Goal: Communication & Community: Answer question/provide support

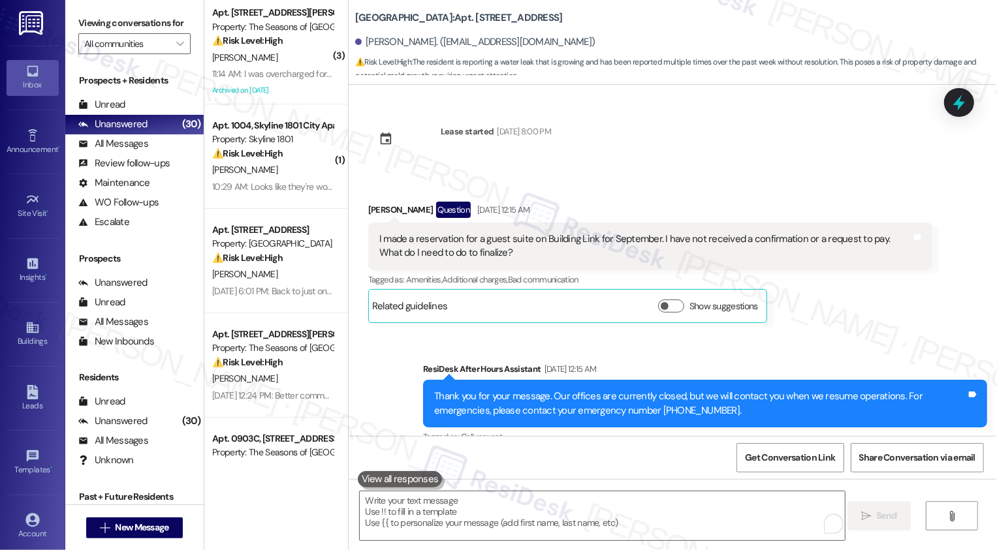
scroll to position [3471, 0]
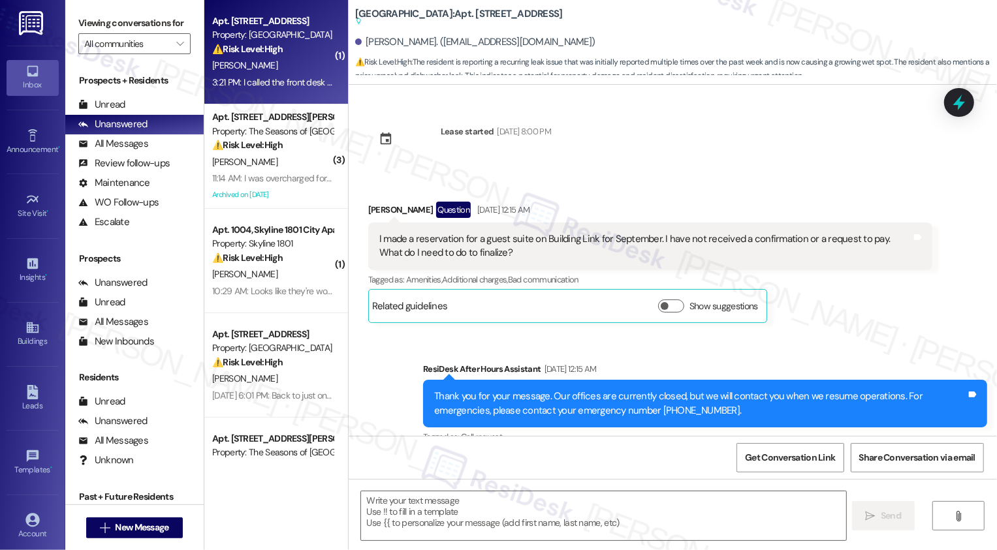
type textarea "Fetching suggested responses. Please feel free to read through the conversation…"
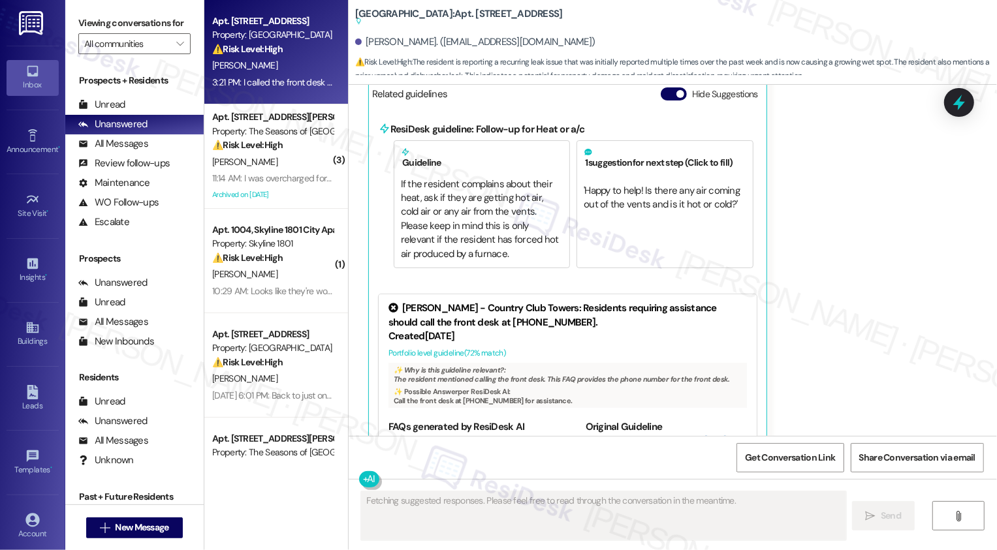
scroll to position [3708, 0]
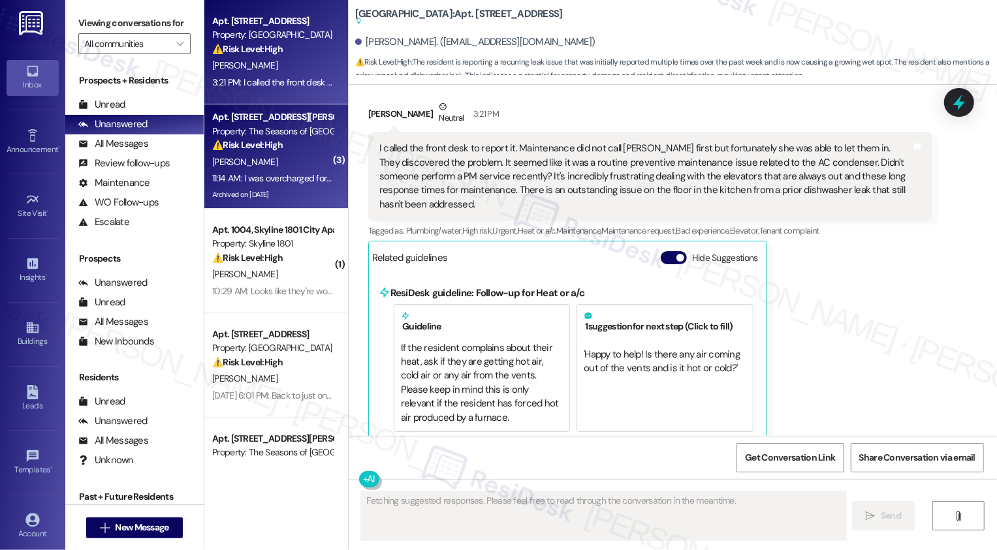
click at [309, 161] on div "[PERSON_NAME]" at bounding box center [272, 162] width 123 height 16
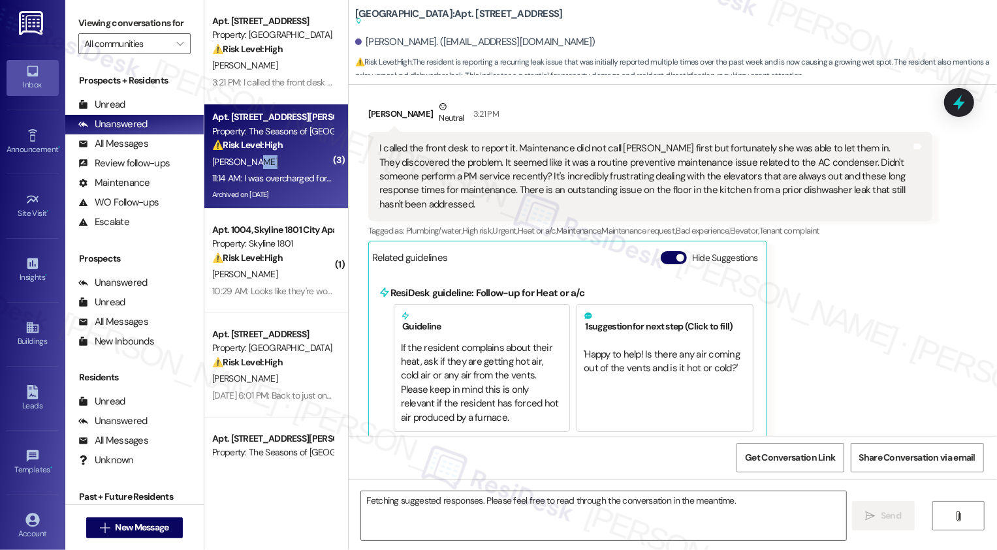
click at [309, 161] on div "[PERSON_NAME]" at bounding box center [272, 162] width 123 height 16
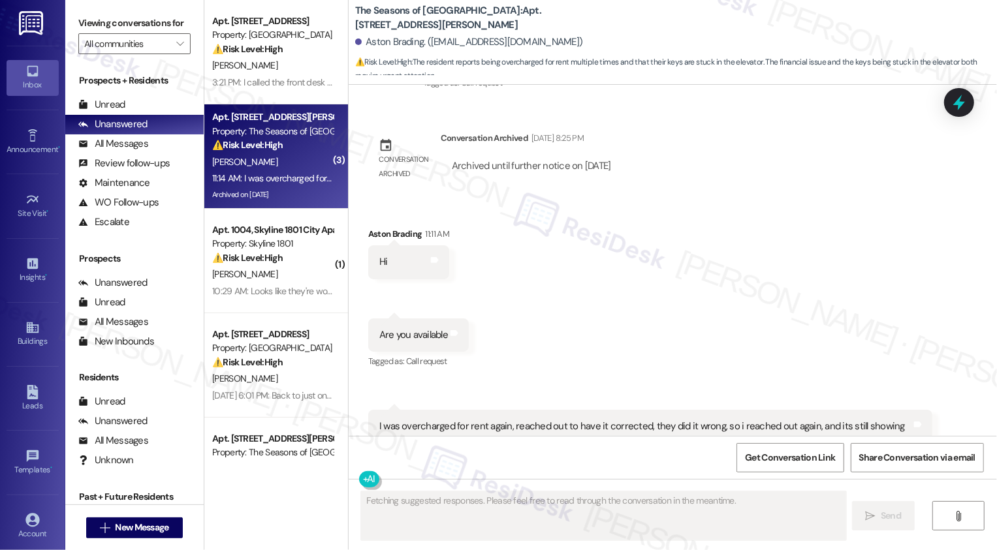
scroll to position [2054, 0]
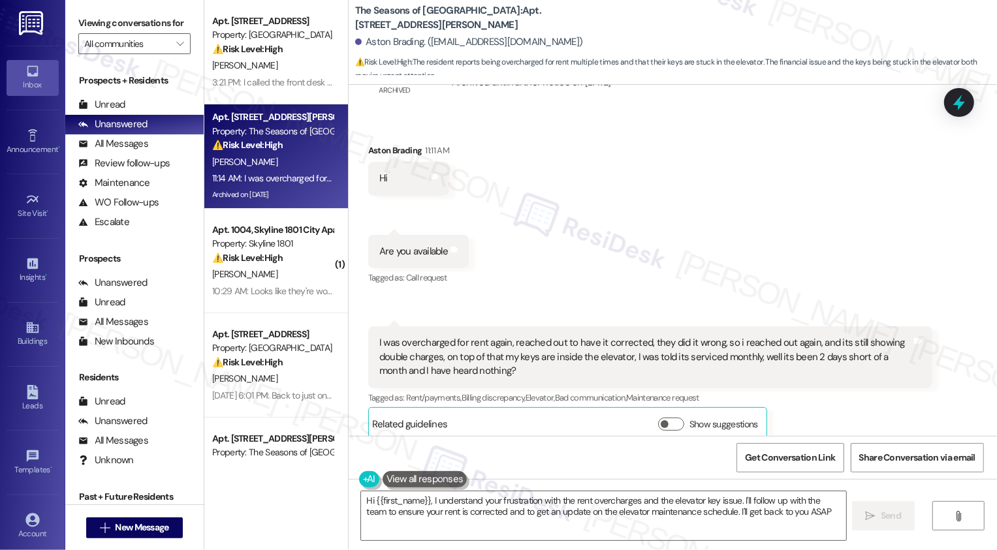
type textarea "Hi {{first_name}}, I understand your frustration with the rent overcharges and …"
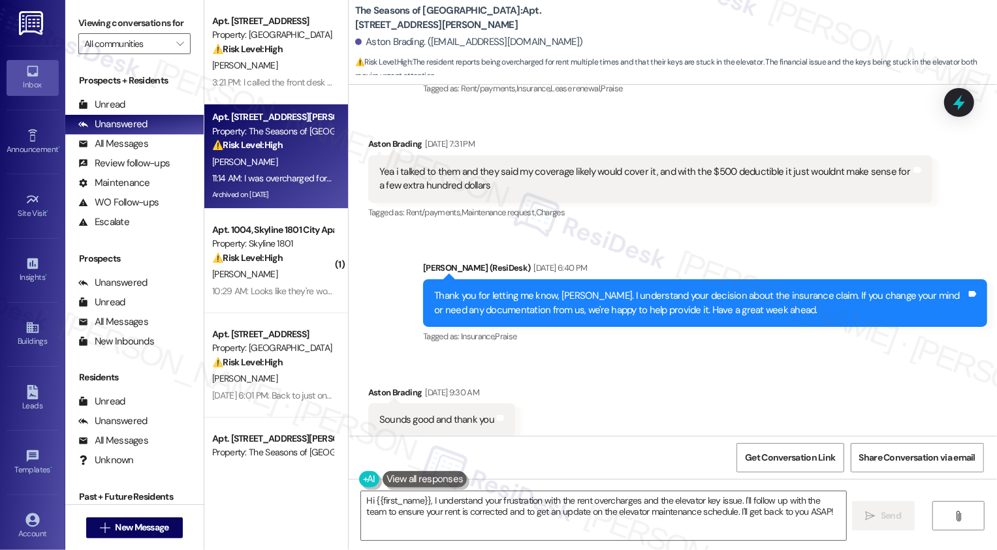
scroll to position [1455, 0]
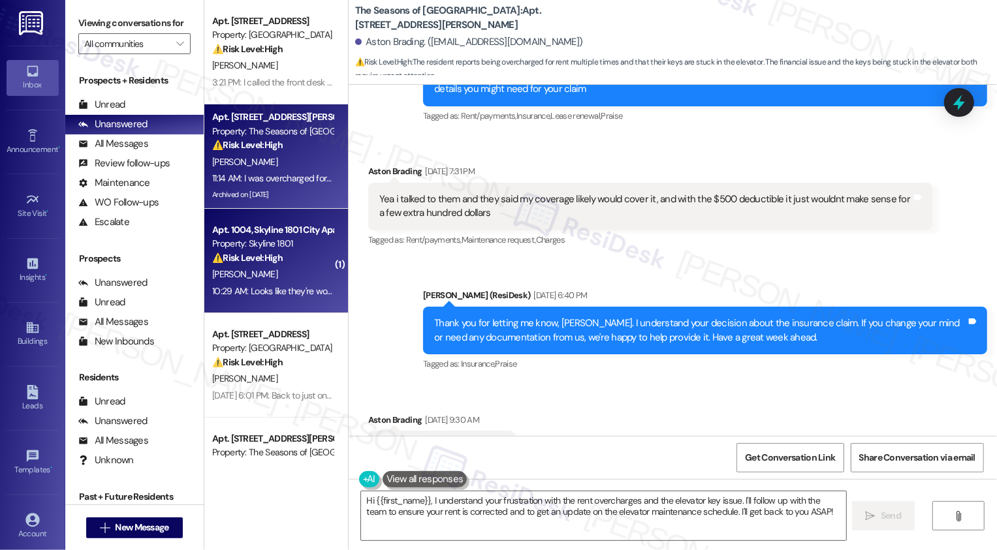
click at [281, 258] on div "⚠️ Risk Level: High The resident reports a recurring issue with hot water, whic…" at bounding box center [272, 258] width 121 height 14
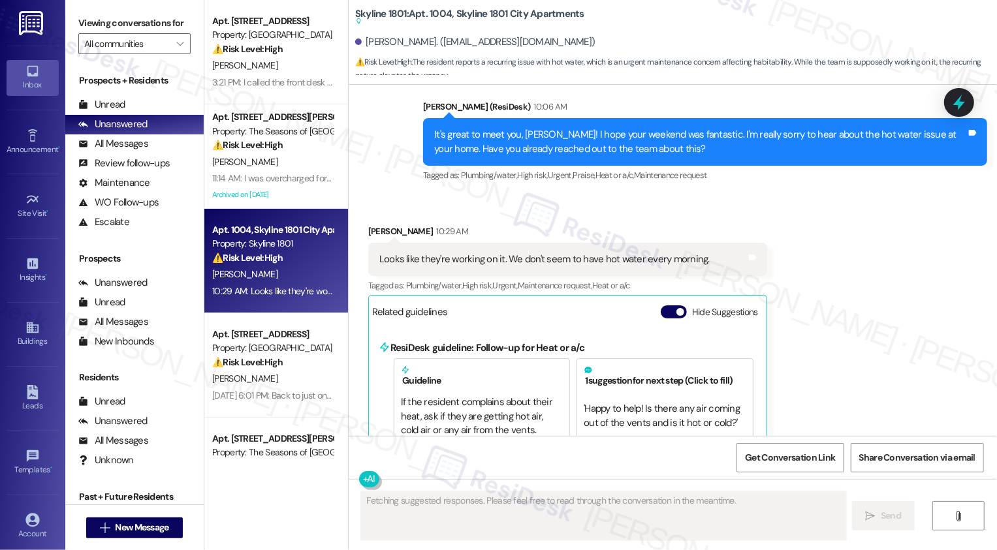
scroll to position [447, 0]
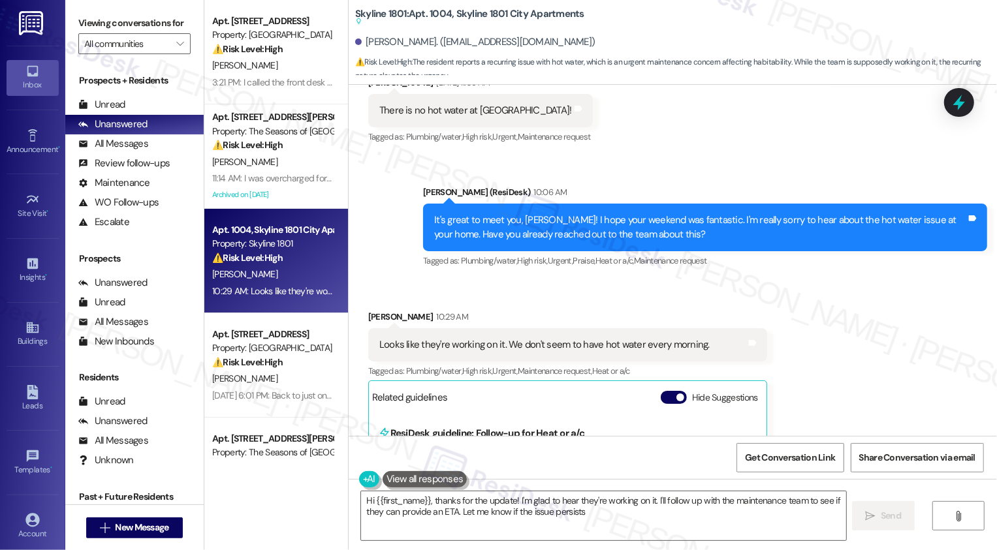
type textarea "Hi {{first_name}}, thanks for the update! I'm glad to hear they're working on i…"
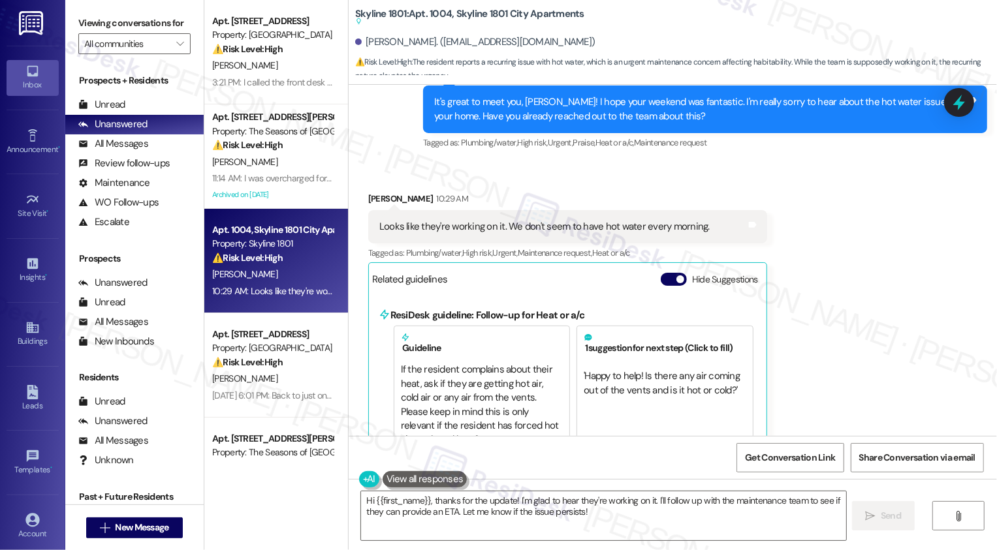
scroll to position [736, 0]
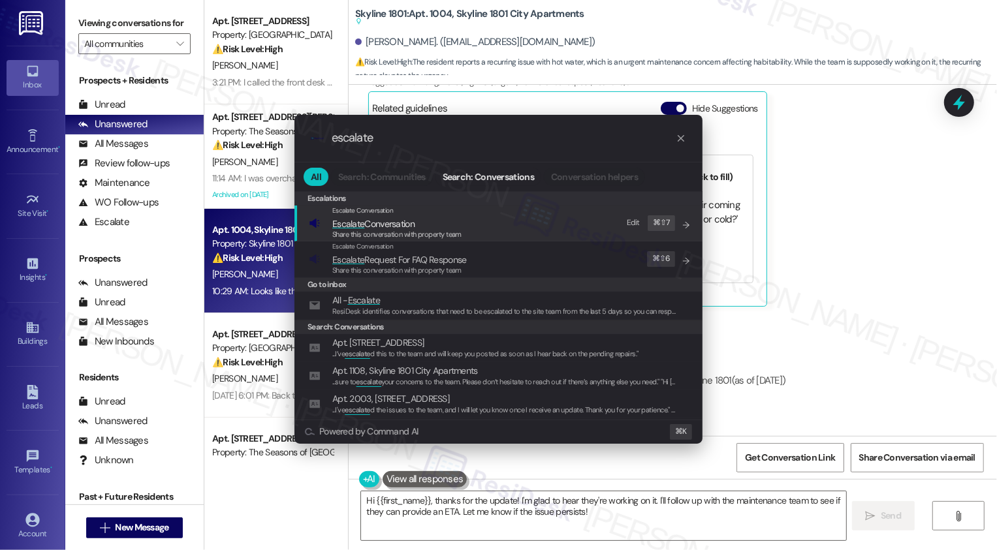
type input "escalate"
click at [388, 212] on span "Escalate Conversation" at bounding box center [362, 210] width 61 height 8
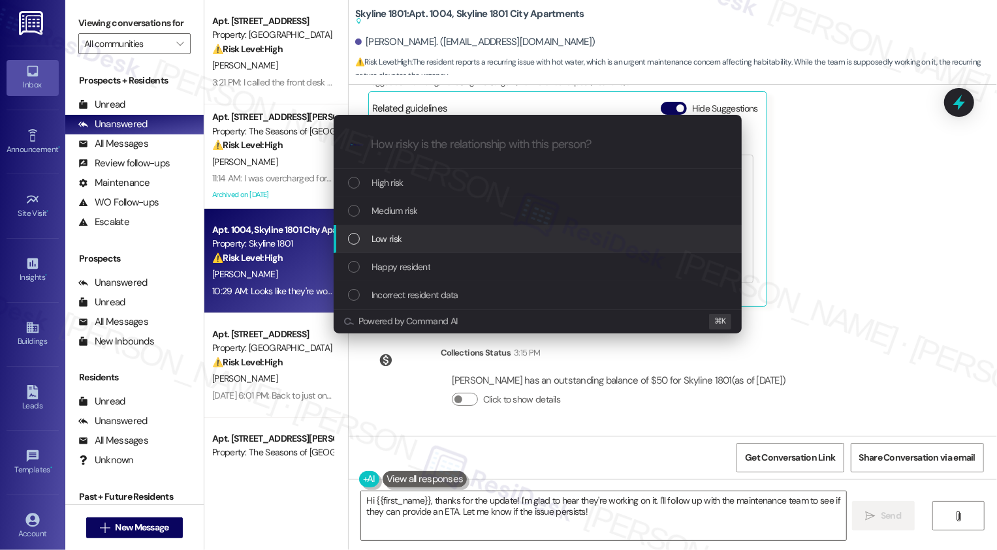
click at [388, 235] on span "Low risk" at bounding box center [386, 239] width 30 height 14
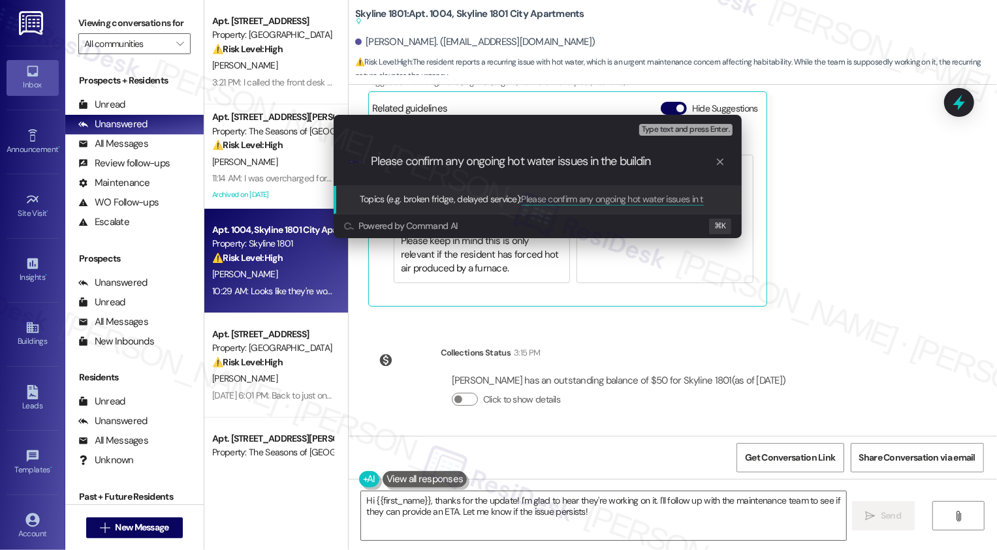
type input "Please confirm any ongoing hot water issues in the building"
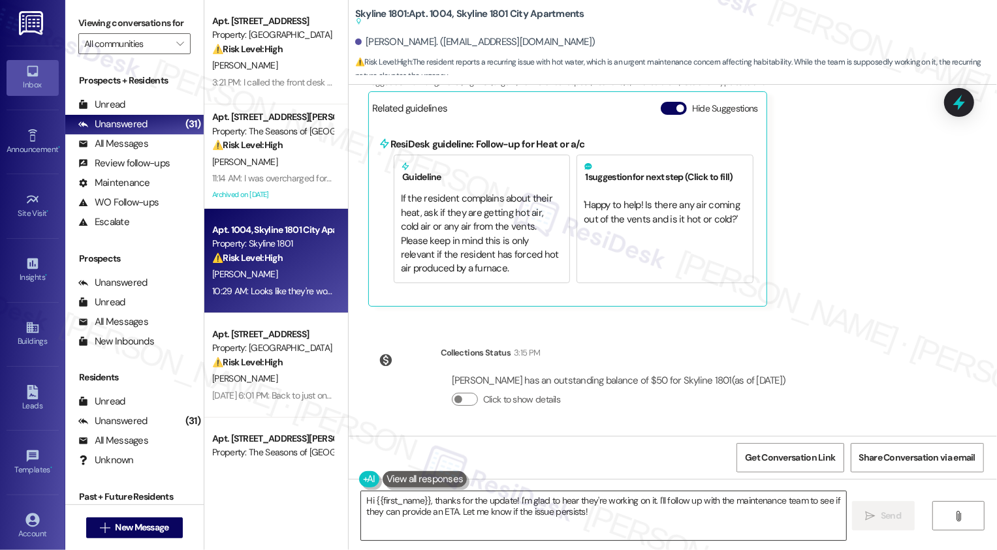
click at [494, 505] on textarea "Hi {{first_name}}, thanks for the update! I'm glad to hear they're working on i…" at bounding box center [603, 516] width 485 height 49
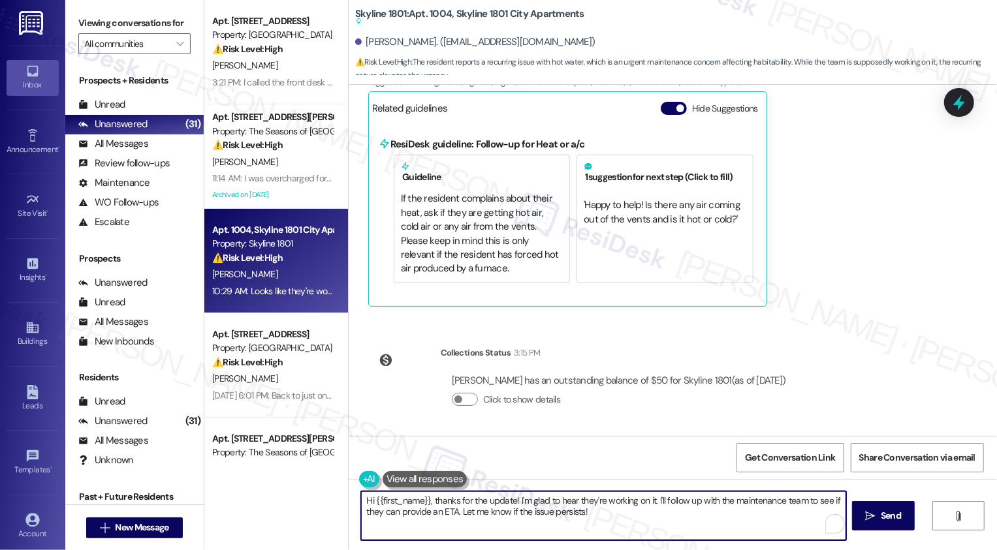
click at [518, 501] on textarea "Hi {{first_name}}, thanks for the update! I'm glad to hear they're working on i…" at bounding box center [603, 516] width 485 height 49
click at [696, 508] on textarea "Hi {{first_name}}, thanks for the update! I'm glad to hear they're working on i…" at bounding box center [602, 516] width 485 height 49
drag, startPoint x: 656, startPoint y: 499, endPoint x: 680, endPoint y: 524, distance: 34.6
click at [680, 524] on textarea "Hi {{first_name}}, thanks for the update! I'm glad to hear they're working on i…" at bounding box center [602, 516] width 485 height 49
drag, startPoint x: 429, startPoint y: 500, endPoint x: 378, endPoint y: 500, distance: 50.9
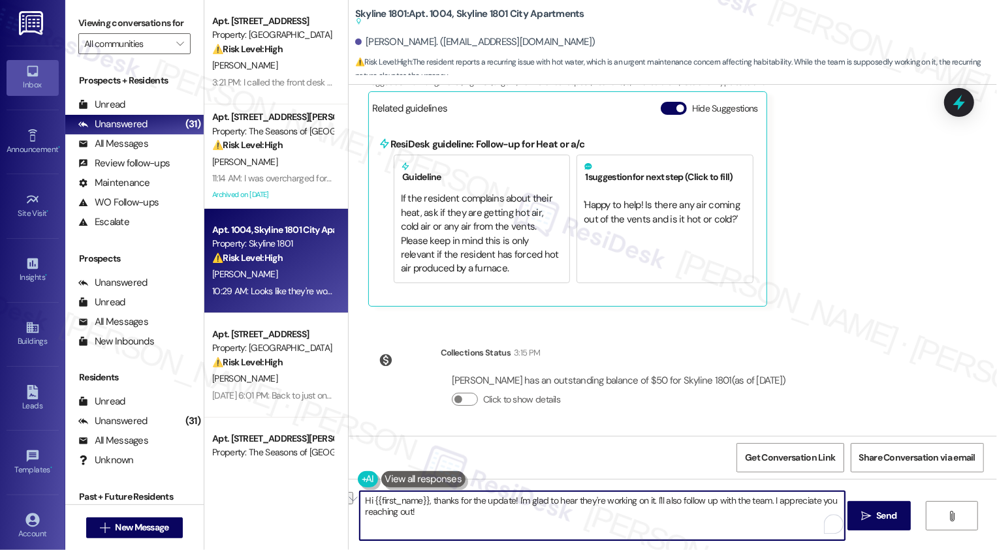
click at [378, 500] on textarea "Hi {{first_name}}, thanks for the update! I'm glad to hear they're working on i…" at bounding box center [602, 516] width 485 height 49
click at [675, 508] on textarea "Thanks for the update! I'm glad to hear they're working on it. I'll also follow…" at bounding box center [602, 516] width 485 height 49
type textarea "Thanks for the update! I'm glad to hear they're working on it. I'll also follow…"
click at [871, 511] on span " Send" at bounding box center [878, 516] width 41 height 14
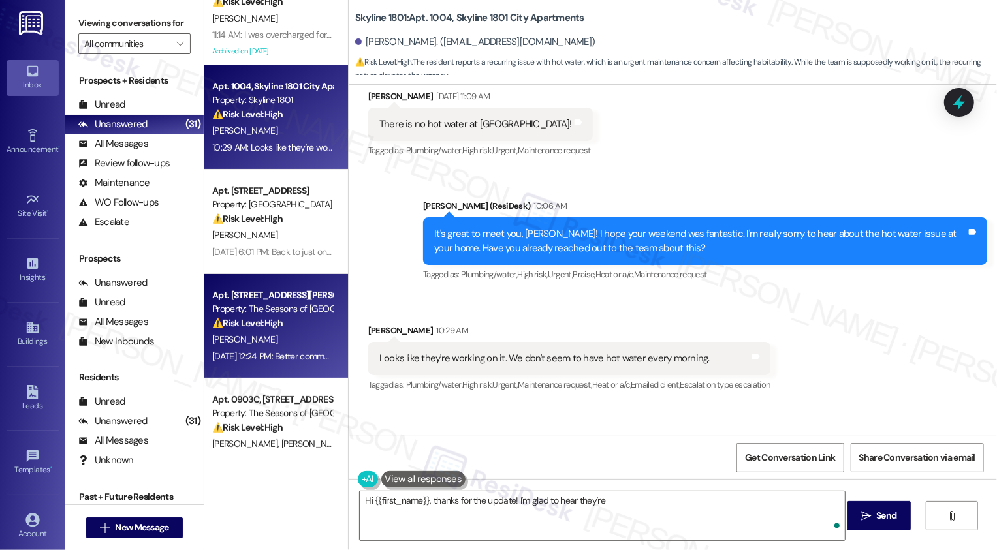
scroll to position [401, 0]
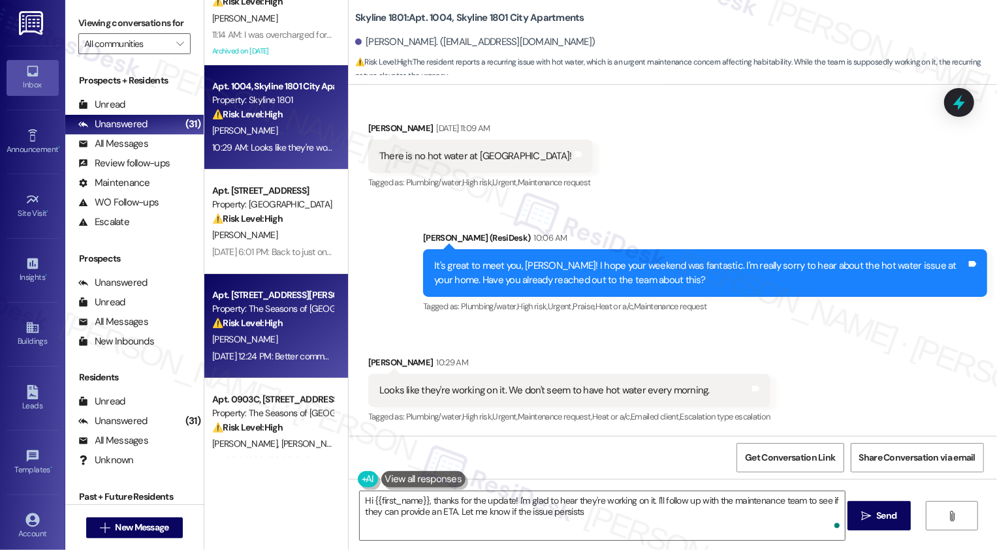
type textarea "Hi {{first_name}}, thanks for the update! I'm glad to hear they're working on i…"
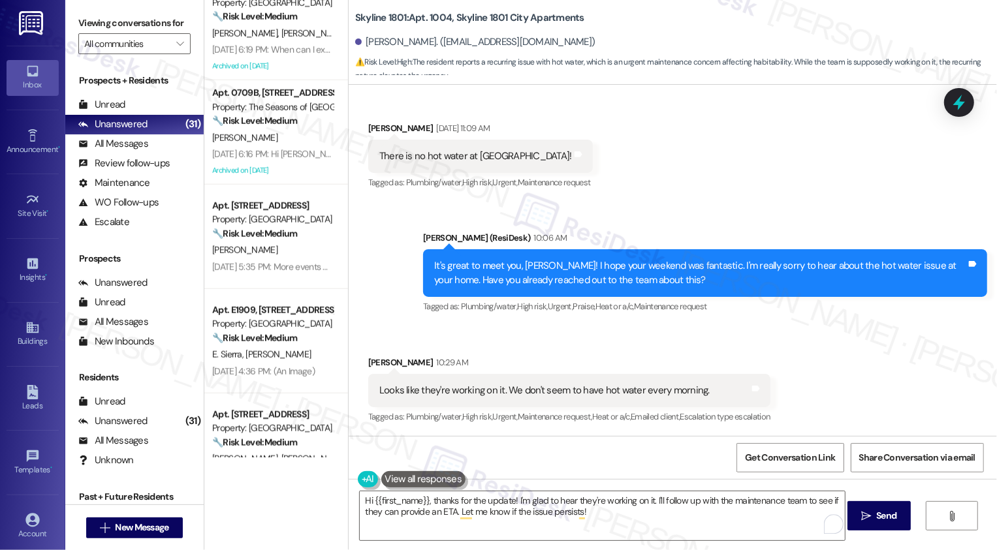
scroll to position [924, 0]
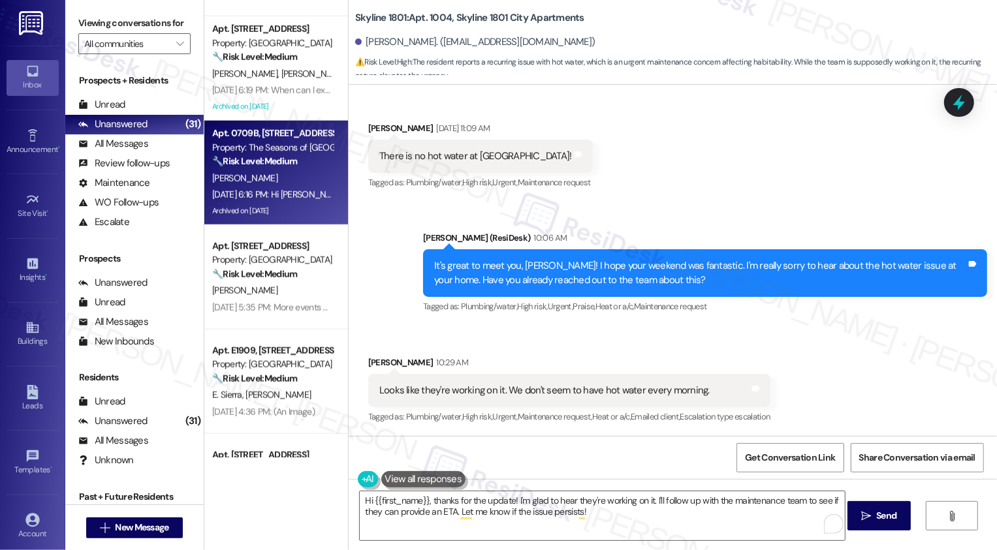
click at [274, 183] on div "E. Pritchard" at bounding box center [272, 178] width 123 height 16
type textarea "Fetching suggested responses. Please feel free to read through the conversation…"
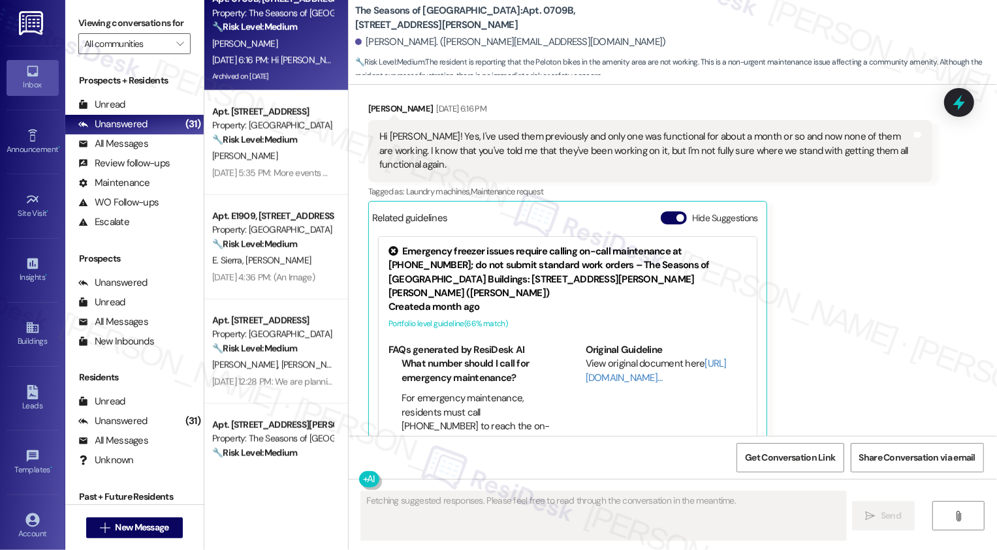
scroll to position [1060, 0]
click at [274, 174] on div "Apt. W3005, 1101 East Bayaud Avenue Property: Country Club Towers 🔧 Risk Level:…" at bounding box center [276, 229] width 144 height 458
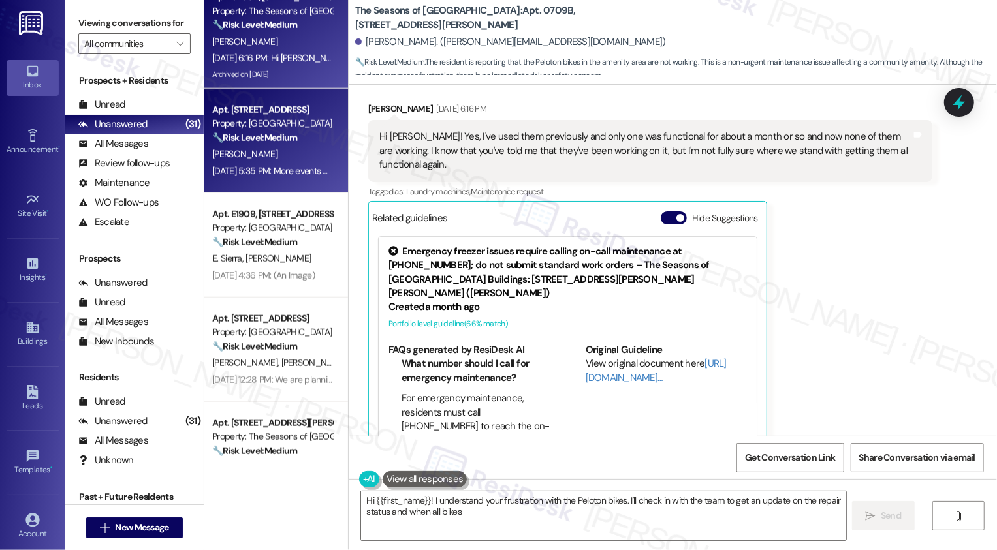
type textarea "Hi {{first_name}}! I understand your frustration with the Peloton bikes. I'll c…"
click at [268, 160] on div "M. Klein" at bounding box center [272, 154] width 123 height 16
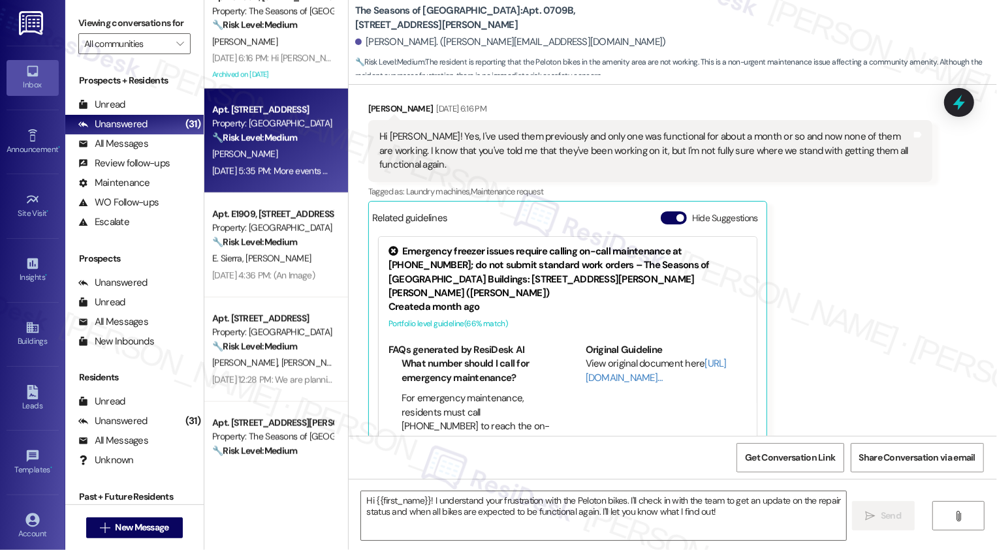
type textarea "Fetching suggested responses. Please feel free to read through the conversation…"
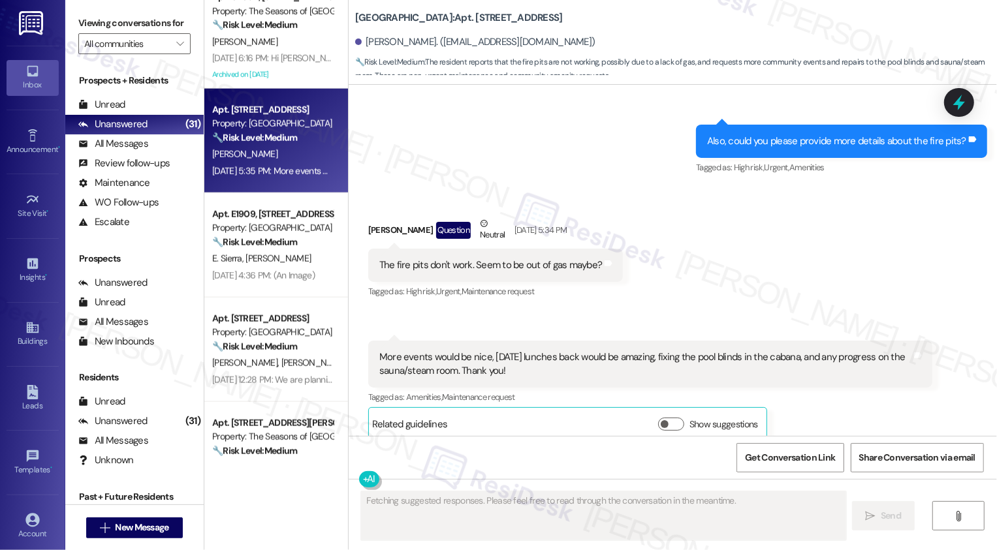
scroll to position [680, 0]
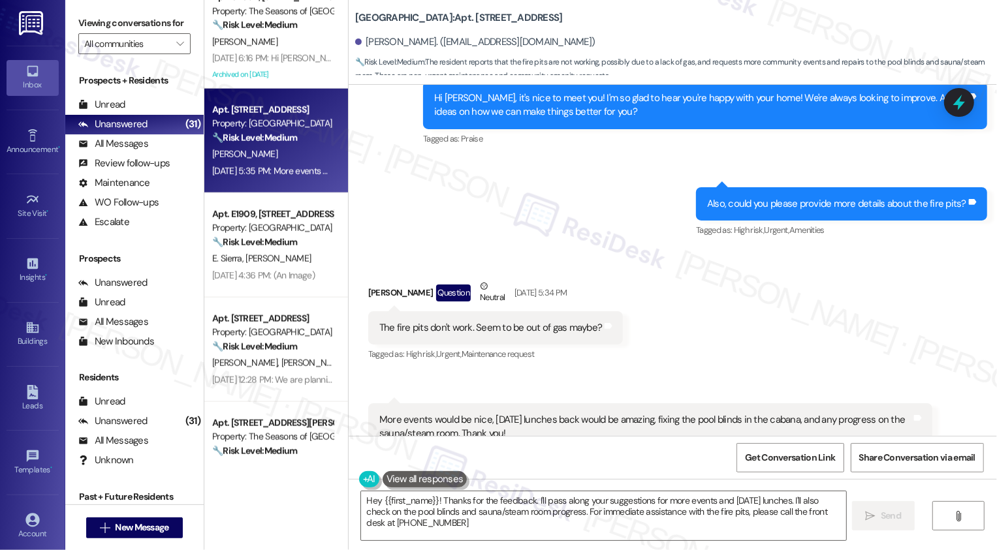
type textarea "Hey {{first_name}}! Thanks for the feedback. I'll pass along your suggestions f…"
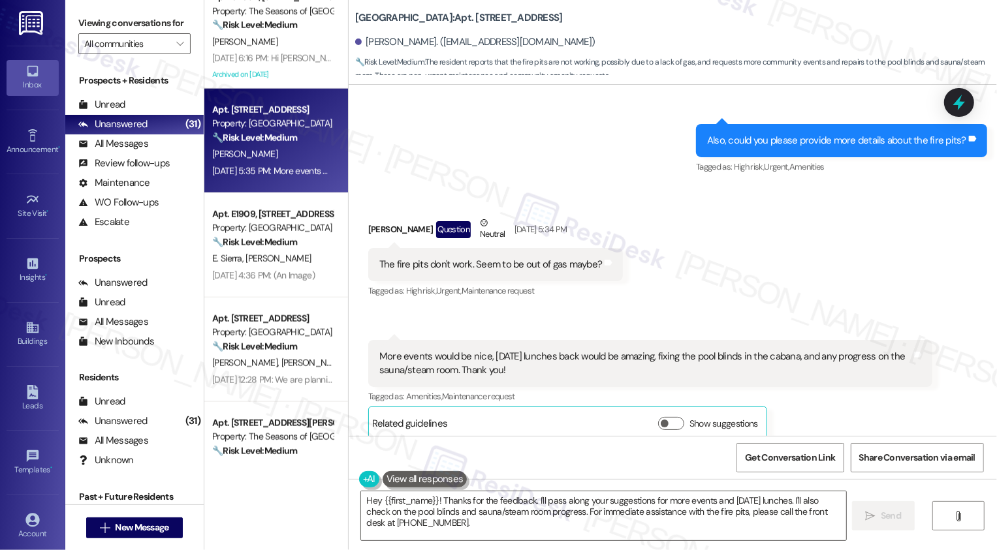
click at [545, 131] on div "Sent via SMS Sarah (ResiDesk) Sep 04, 2025 at 5:32 PM Hi Michael, it's nice to …" at bounding box center [673, 79] width 648 height 216
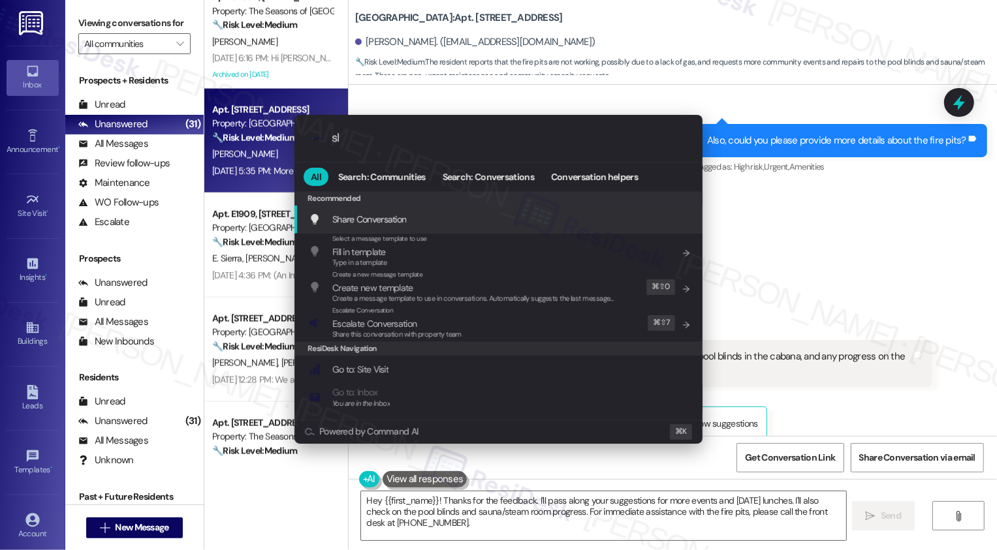
type input "sla"
